Goal: Find specific fact: Find specific fact

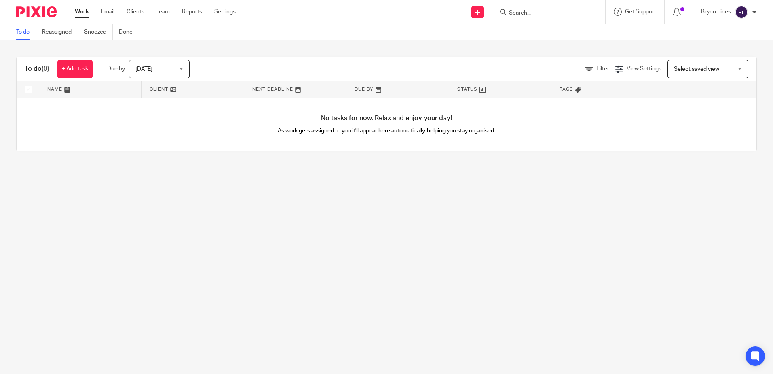
click at [520, 17] on div at bounding box center [548, 12] width 113 height 24
click at [520, 15] on input "Search" at bounding box center [544, 13] width 73 height 7
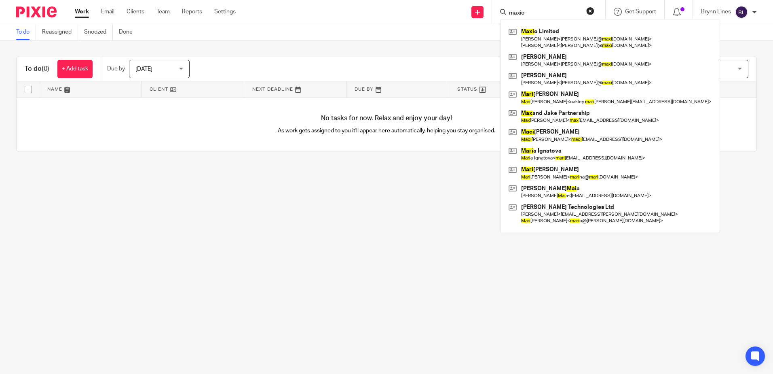
type input "maxio"
click button "submit" at bounding box center [0, 0] width 0 height 0
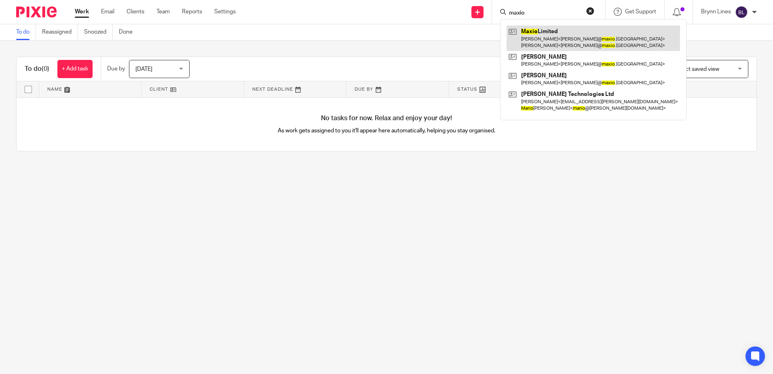
click at [566, 38] on link at bounding box center [594, 37] width 174 height 25
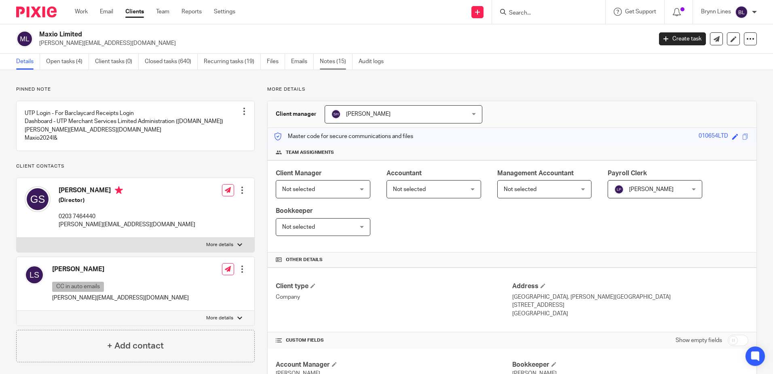
click at [332, 65] on link "Notes (15)" at bounding box center [336, 62] width 33 height 16
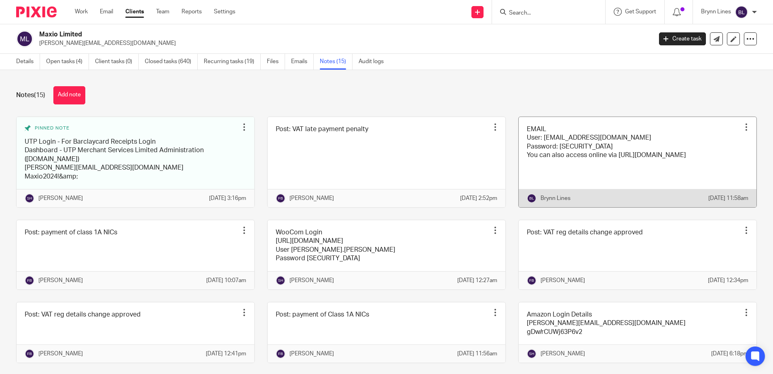
click at [563, 129] on link at bounding box center [638, 162] width 238 height 90
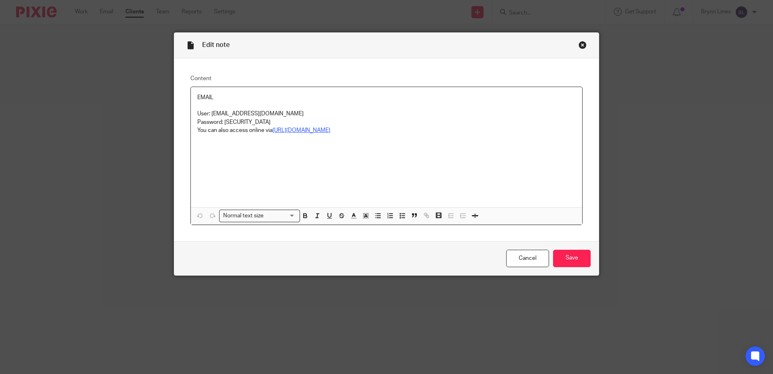
click at [316, 129] on u "https://outlook.office.com" at bounding box center [302, 130] width 58 height 6
click at [316, 133] on p "You can also access online via https://outlook.office.com" at bounding box center [386, 130] width 379 height 8
click at [316, 133] on div "EMAIL User: accounts@maxio.uk Password: K*333793590560ah You can also access on…" at bounding box center [387, 156] width 392 height 138
click at [310, 144] on link "https://outlook.office.com" at bounding box center [321, 146] width 58 height 8
drag, startPoint x: 274, startPoint y: 120, endPoint x: 220, endPoint y: 123, distance: 53.5
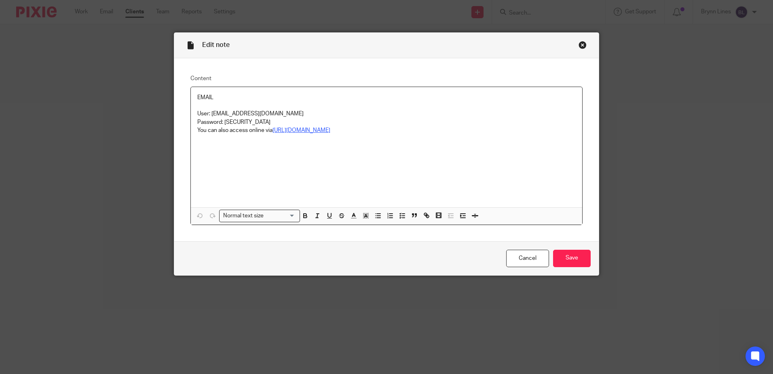
click at [220, 123] on p "Password: K*333793590560ah" at bounding box center [386, 122] width 379 height 8
copy p "K*333793590560ah"
click at [260, 129] on p "You can also access online via https://outlook.office.com" at bounding box center [386, 130] width 379 height 8
drag, startPoint x: 222, startPoint y: 121, endPoint x: 260, endPoint y: 122, distance: 37.6
click at [284, 123] on p "Password: K*333793590560ah" at bounding box center [386, 122] width 379 height 8
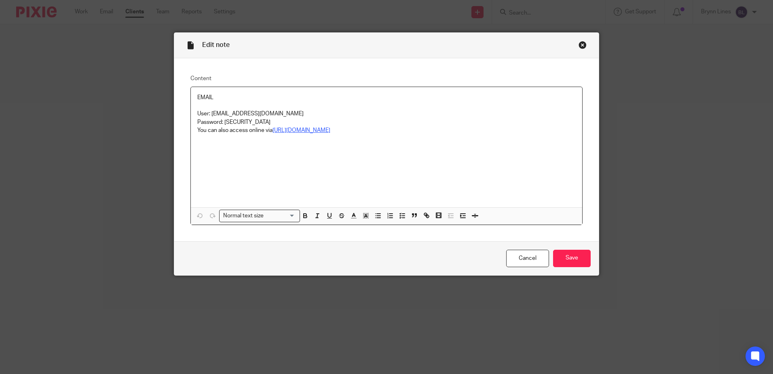
copy p "K*333793590560ah"
click at [579, 46] on div "Close this dialog window" at bounding box center [583, 45] width 8 height 8
